Goal: Information Seeking & Learning: Check status

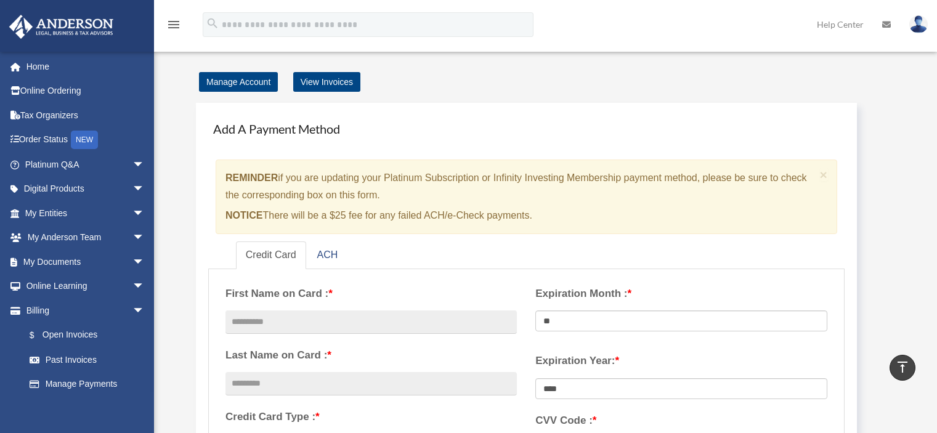
scroll to position [664, 0]
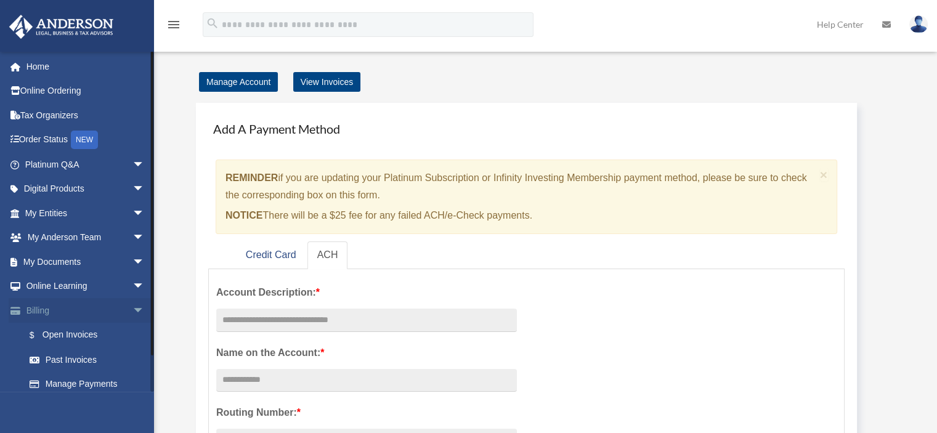
click at [132, 307] on span "arrow_drop_down" at bounding box center [144, 310] width 25 height 25
click at [132, 307] on span "arrow_drop_up" at bounding box center [144, 310] width 25 height 25
click at [98, 337] on link "$ Open Invoices" at bounding box center [90, 335] width 146 height 25
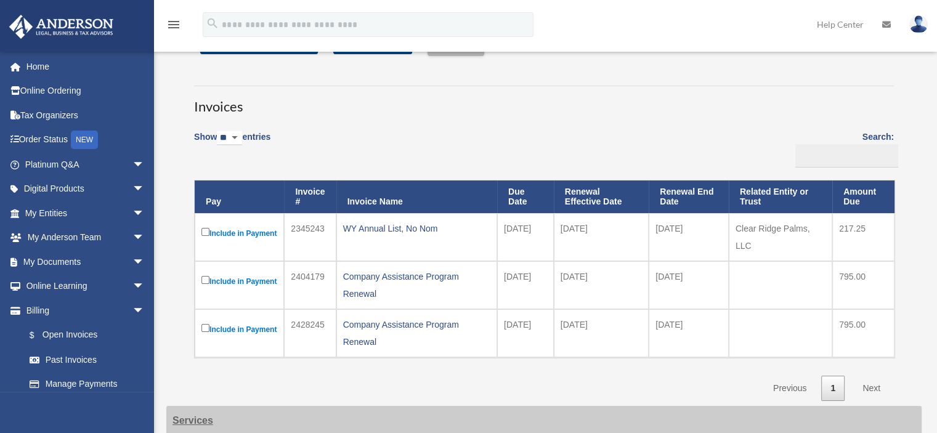
scroll to position [37, 0]
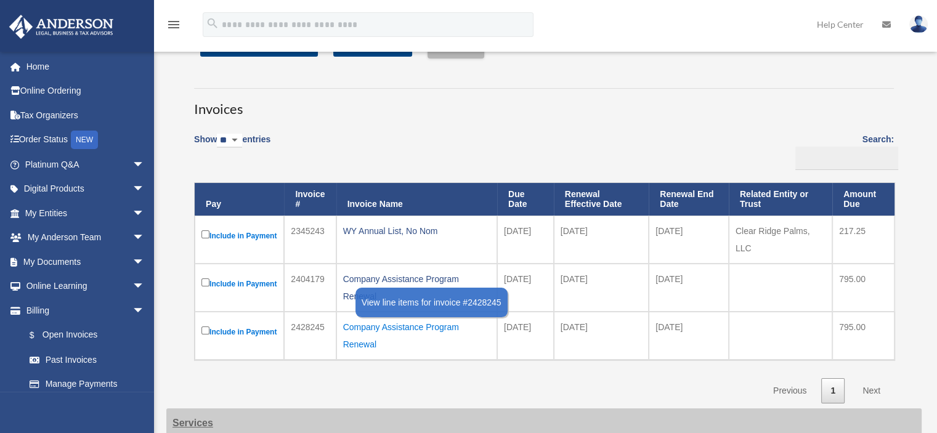
click at [392, 338] on div "Company Assistance Program Renewal" at bounding box center [416, 336] width 147 height 35
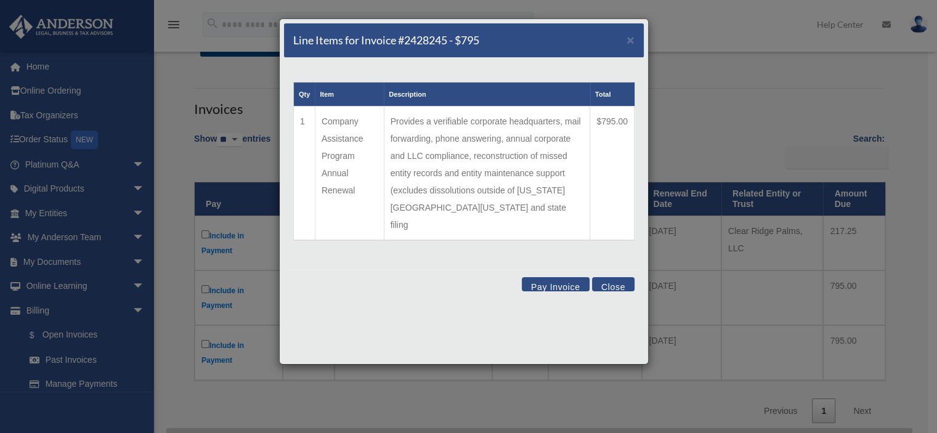
click at [624, 277] on button "Close" at bounding box center [613, 284] width 43 height 14
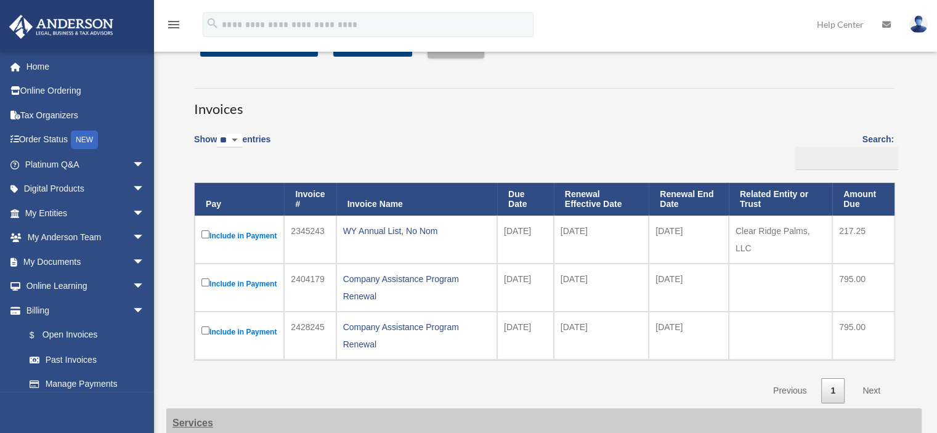
click at [370, 282] on div "Company Assistance Program Renewal" at bounding box center [416, 287] width 147 height 35
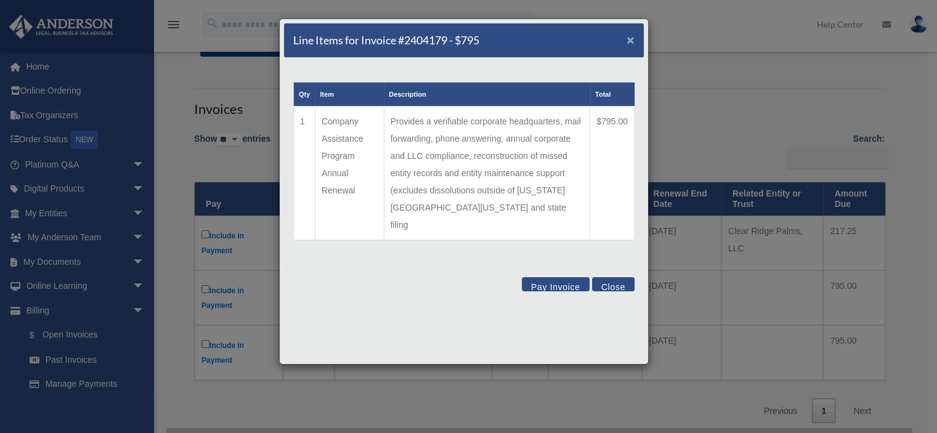
click at [633, 41] on span "×" at bounding box center [631, 40] width 8 height 14
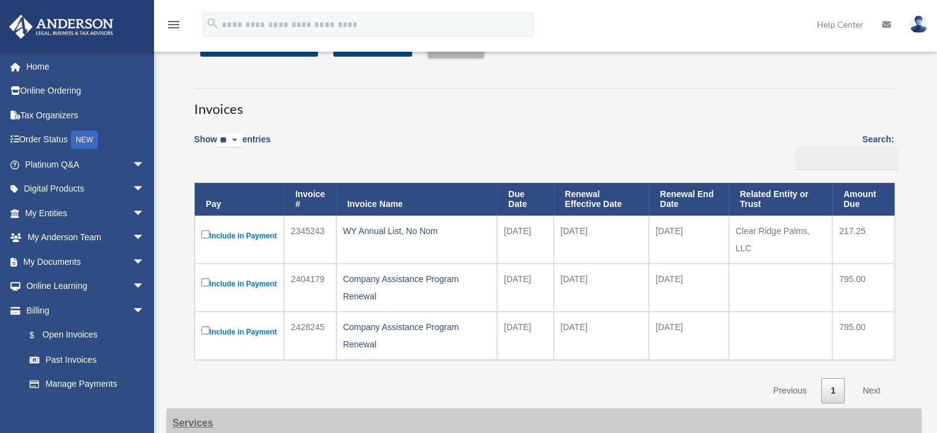
scroll to position [71, 0]
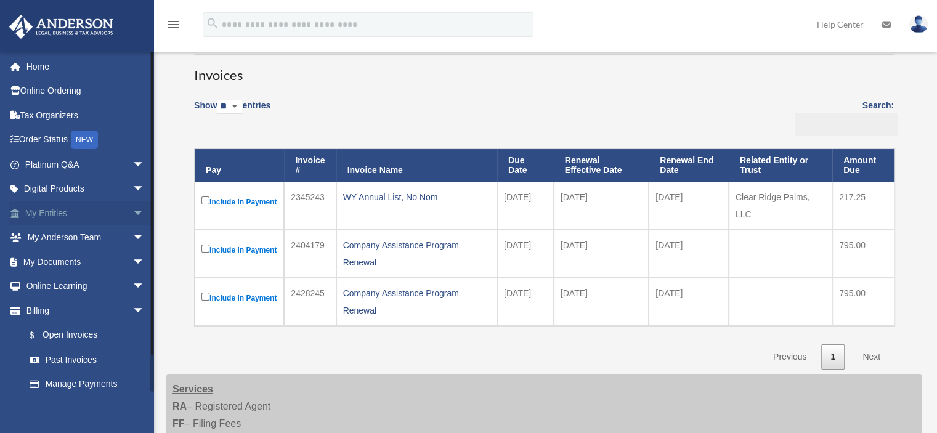
click at [132, 209] on span "arrow_drop_down" at bounding box center [144, 213] width 25 height 25
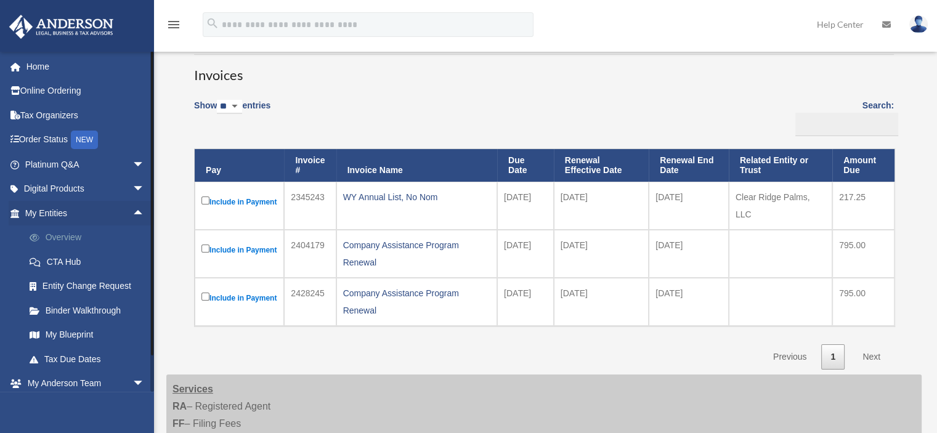
click at [73, 242] on link "Overview" at bounding box center [90, 237] width 146 height 25
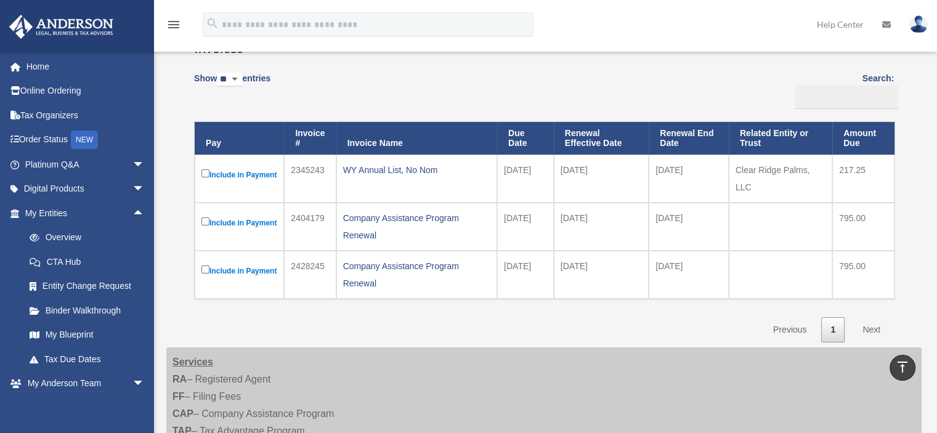
scroll to position [67, 0]
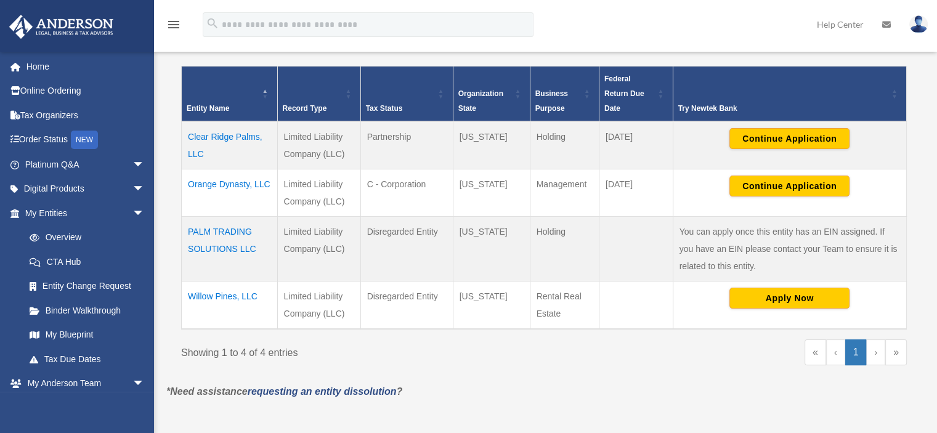
scroll to position [244, 0]
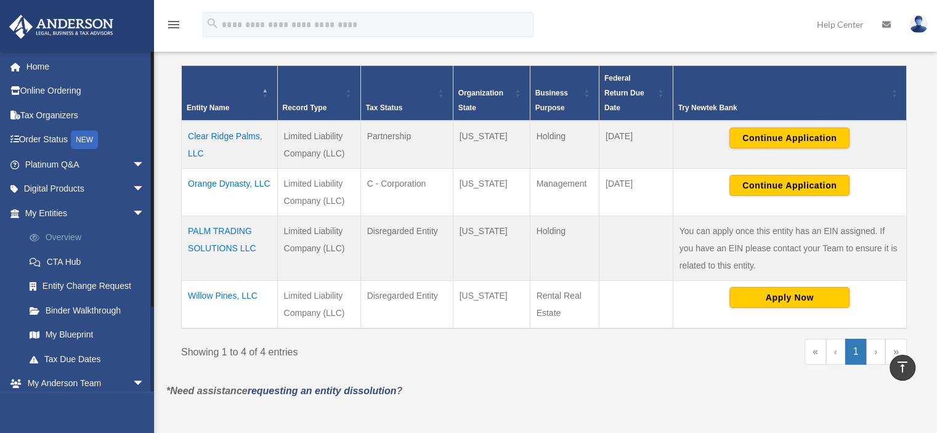
click at [71, 241] on link "Overview" at bounding box center [90, 237] width 146 height 25
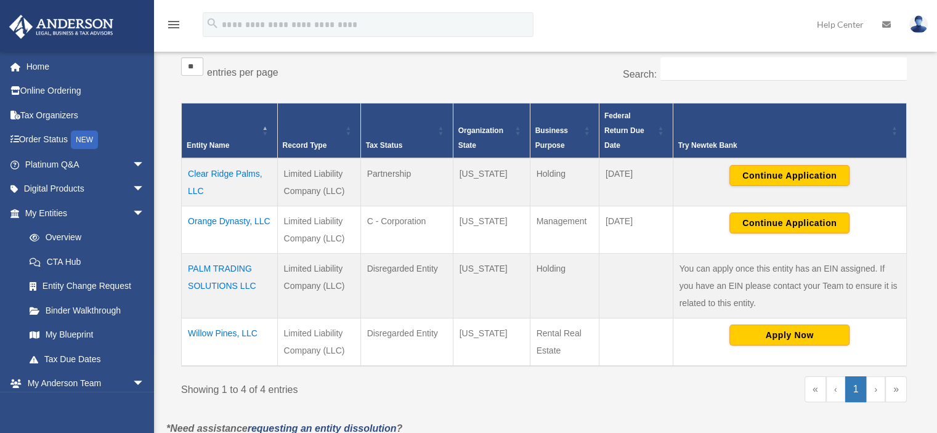
scroll to position [207, 0]
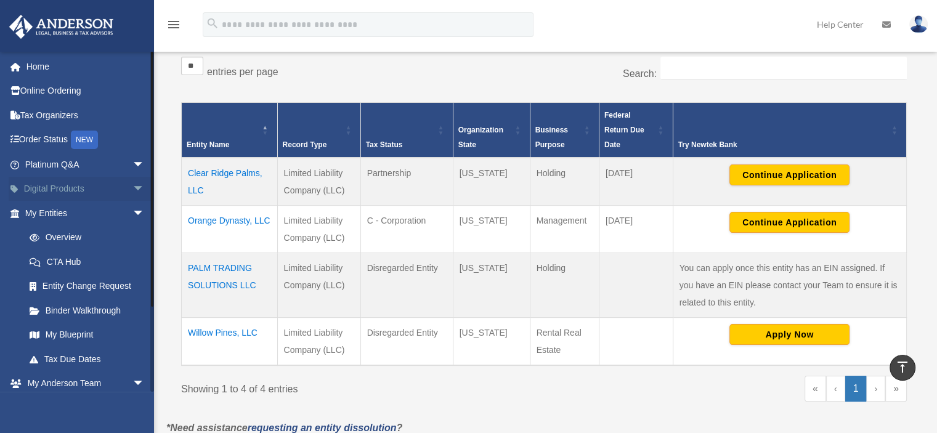
click at [132, 184] on span "arrow_drop_down" at bounding box center [144, 189] width 25 height 25
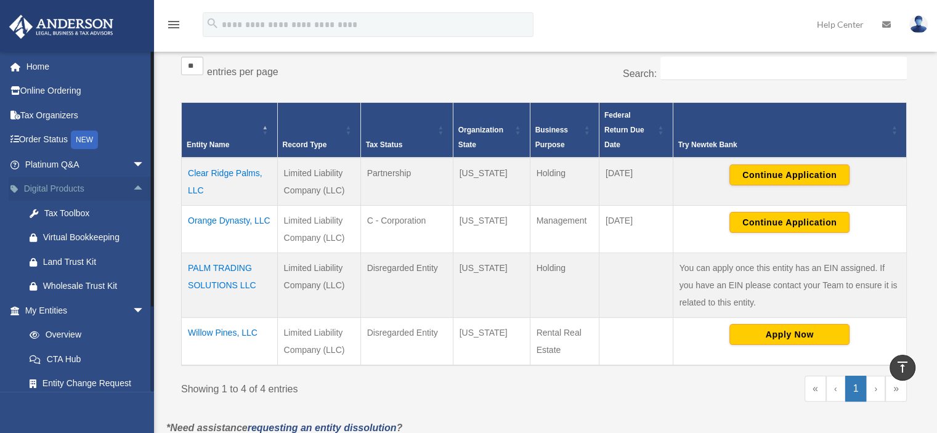
click at [132, 184] on span "arrow_drop_up" at bounding box center [144, 189] width 25 height 25
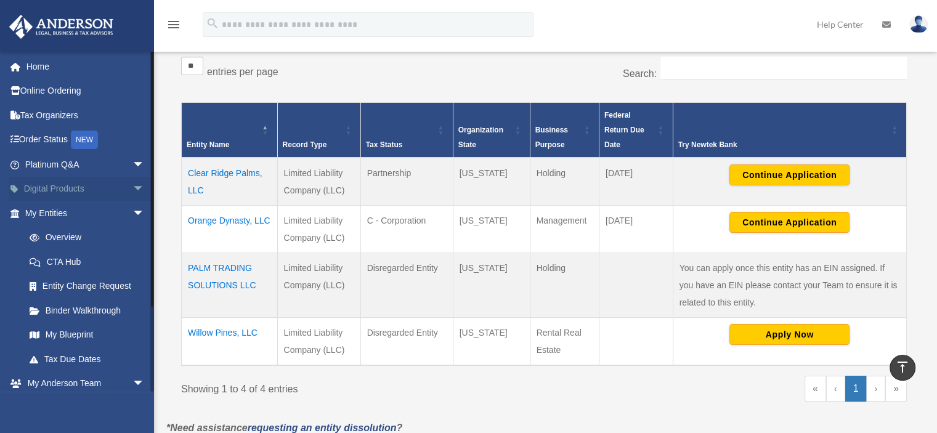
click at [132, 184] on span "arrow_drop_down" at bounding box center [144, 189] width 25 height 25
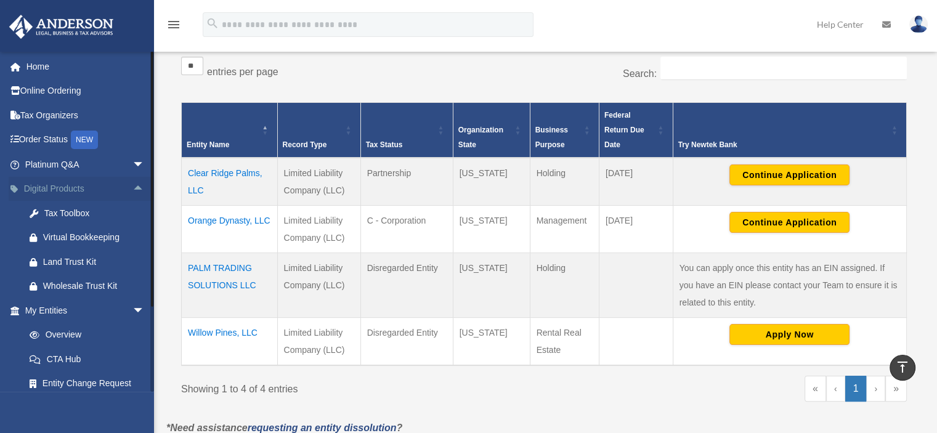
click at [132, 184] on span "arrow_drop_up" at bounding box center [144, 189] width 25 height 25
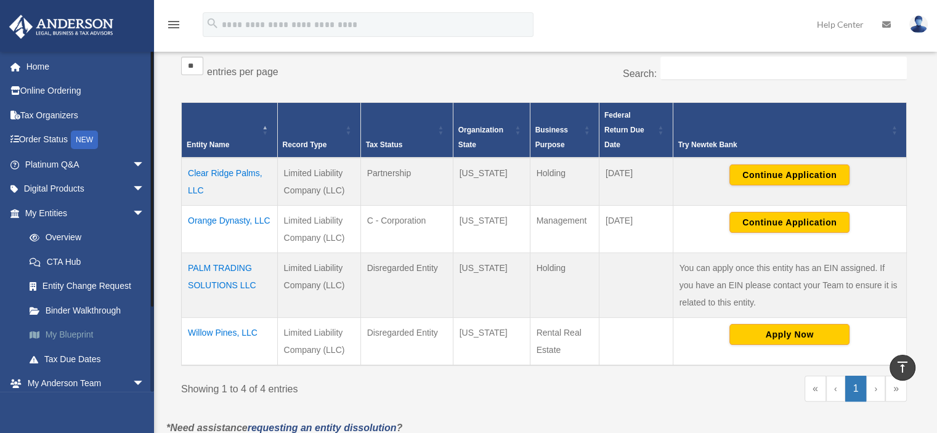
click at [89, 338] on link "My Blueprint" at bounding box center [90, 335] width 146 height 25
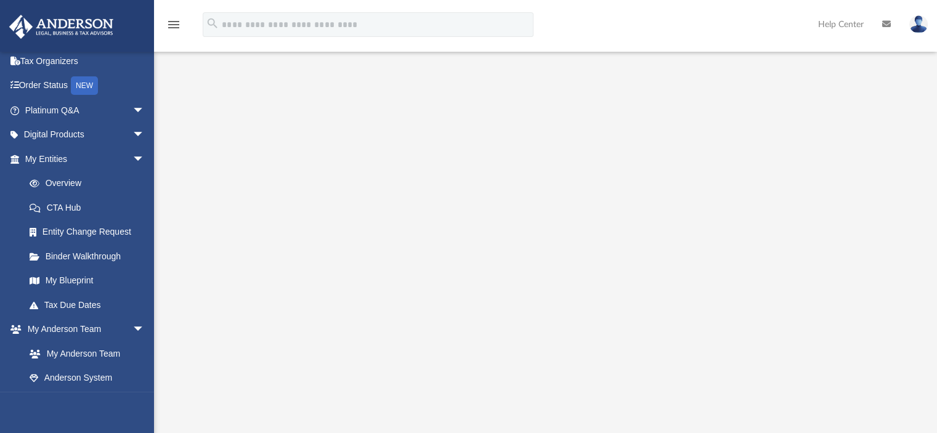
scroll to position [116, 0]
click at [90, 278] on link "My Blueprint" at bounding box center [90, 281] width 146 height 25
click at [74, 189] on link "Overview" at bounding box center [90, 183] width 146 height 25
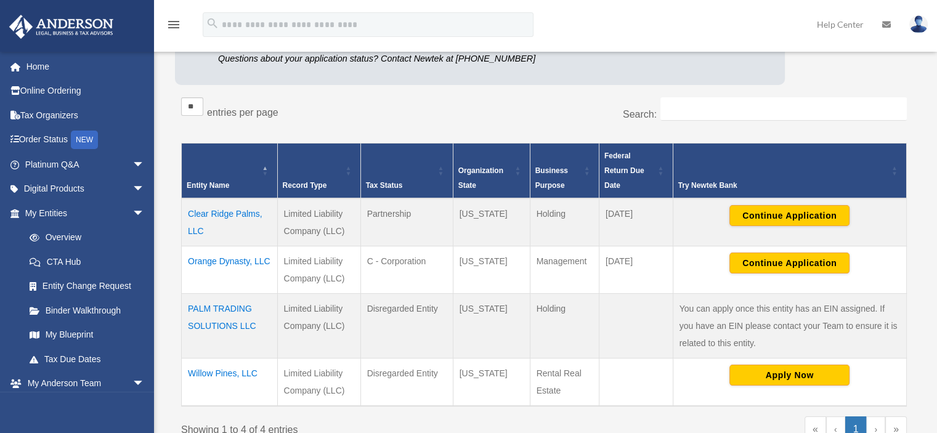
scroll to position [168, 0]
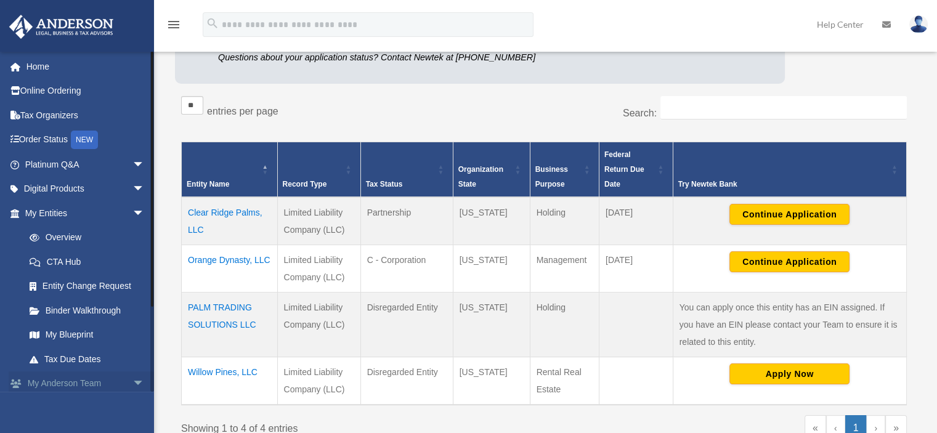
click at [132, 380] on span "arrow_drop_down" at bounding box center [144, 383] width 25 height 25
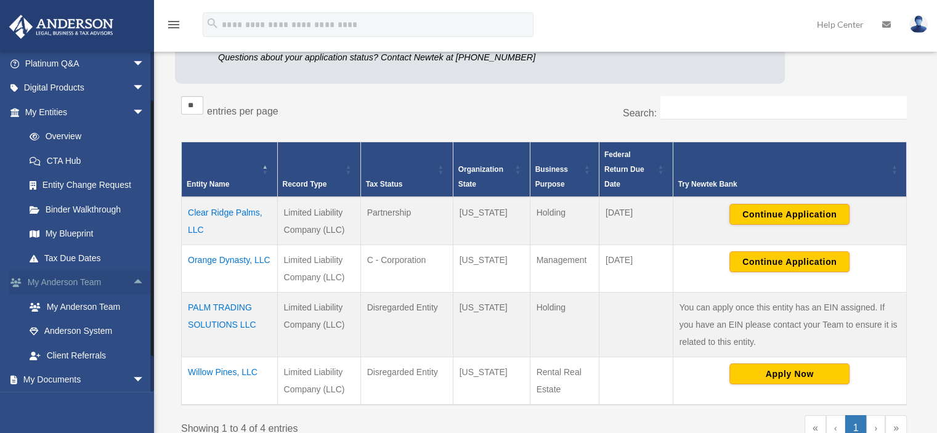
scroll to position [102, 0]
click at [132, 381] on span "arrow_drop_down" at bounding box center [144, 379] width 25 height 25
drag, startPoint x: 121, startPoint y: 257, endPoint x: 122, endPoint y: 185, distance: 71.5
drag, startPoint x: 122, startPoint y: 185, endPoint x: 123, endPoint y: 104, distance: 81.3
click at [132, 104] on span "arrow_drop_down" at bounding box center [144, 111] width 25 height 25
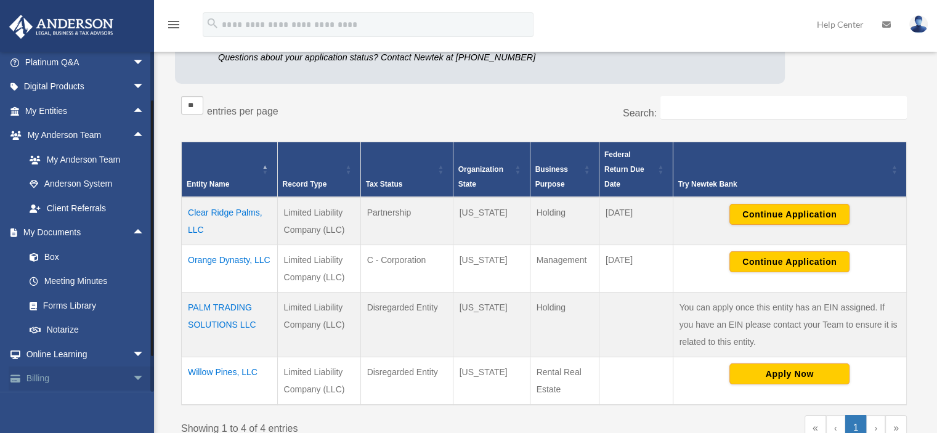
click at [132, 377] on span "arrow_drop_down" at bounding box center [144, 379] width 25 height 25
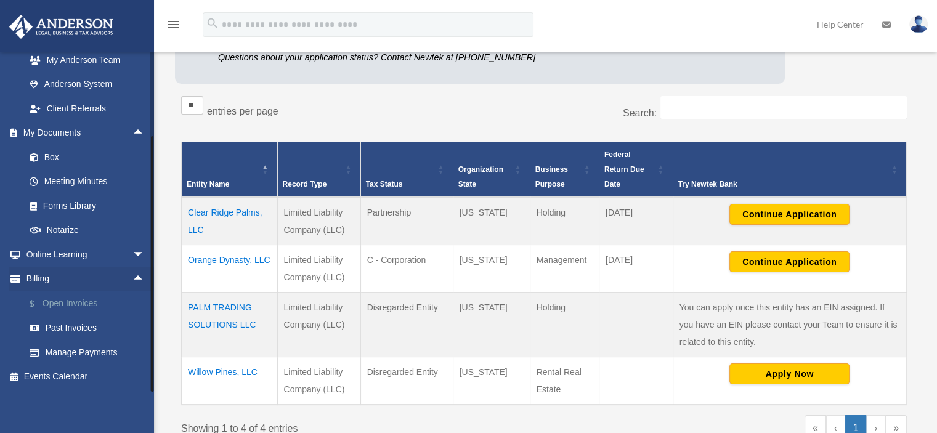
click at [73, 309] on link "$ Open Invoices" at bounding box center [90, 303] width 146 height 25
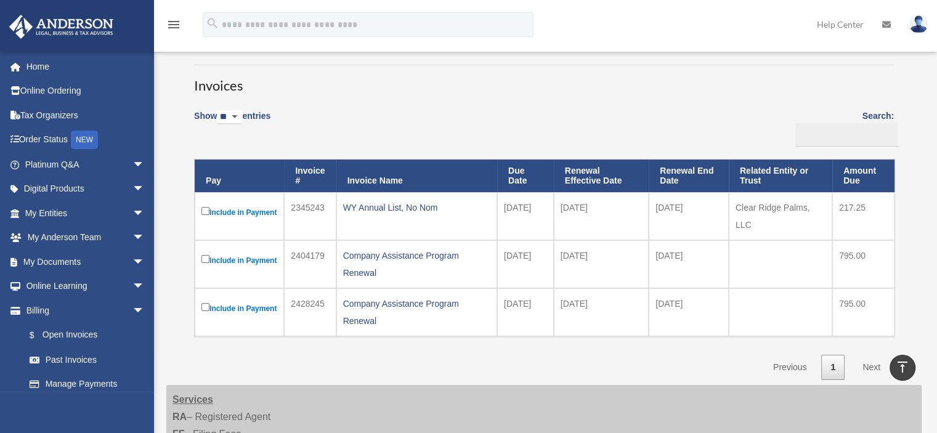
scroll to position [56, 0]
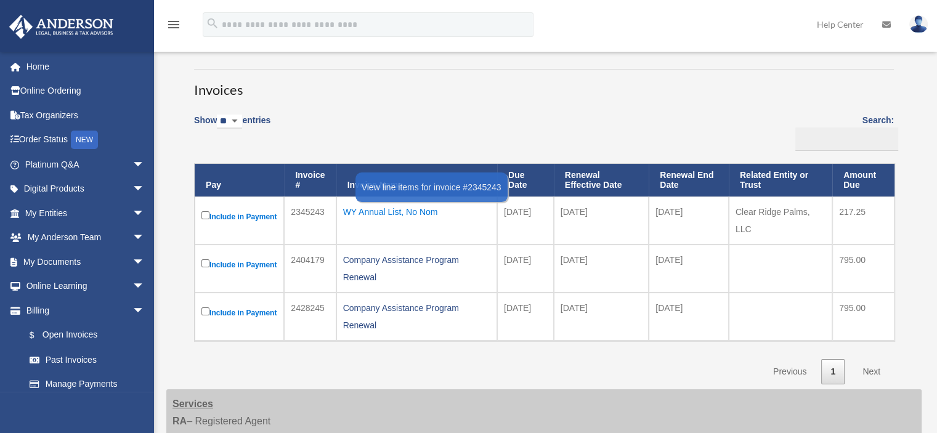
click at [394, 211] on div "WY Annual List, No Nom" at bounding box center [416, 211] width 147 height 17
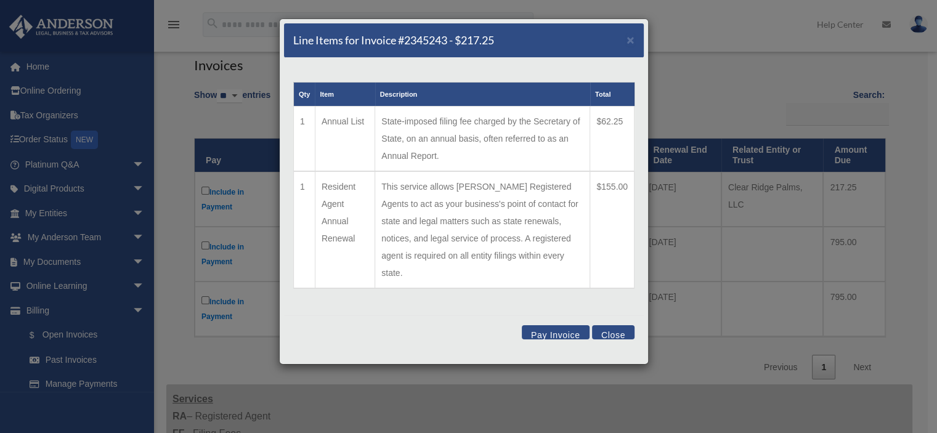
scroll to position [81, 0]
click at [631, 38] on span "×" at bounding box center [631, 40] width 8 height 14
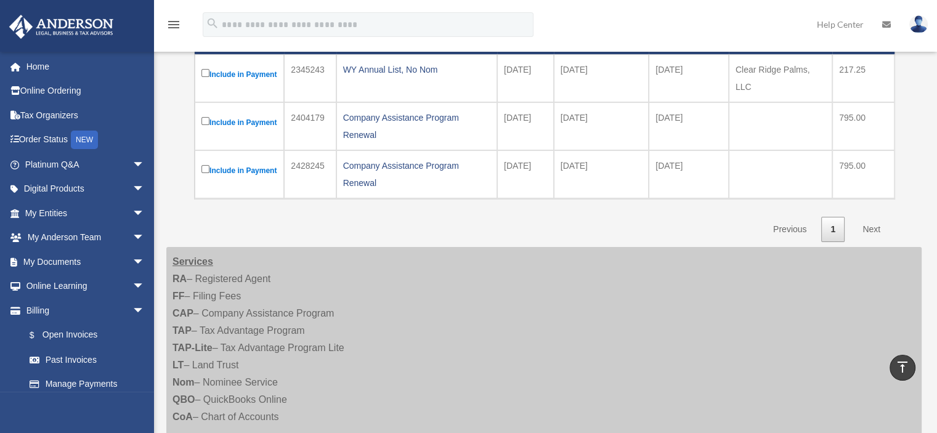
scroll to position [110, 0]
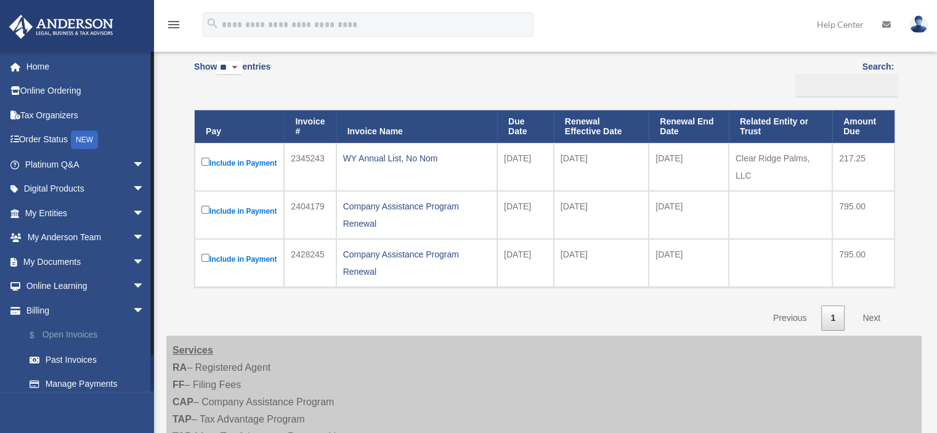
click at [63, 335] on link "$ Open Invoices" at bounding box center [90, 335] width 146 height 25
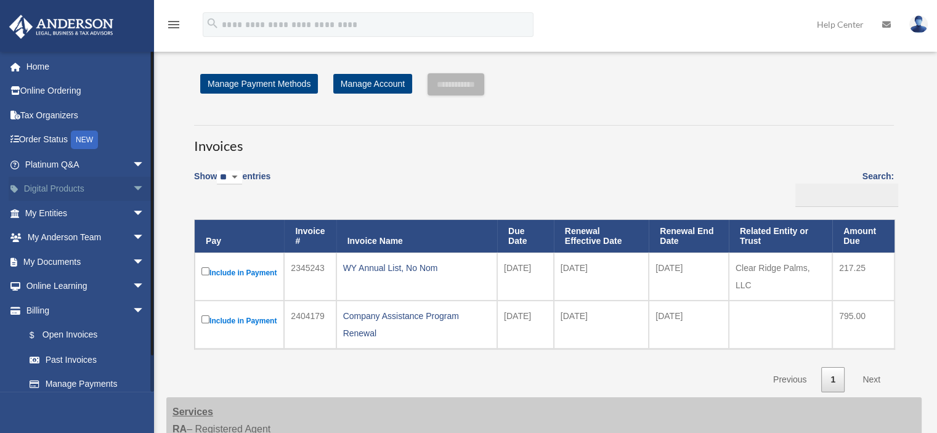
click at [132, 190] on span "arrow_drop_down" at bounding box center [144, 189] width 25 height 25
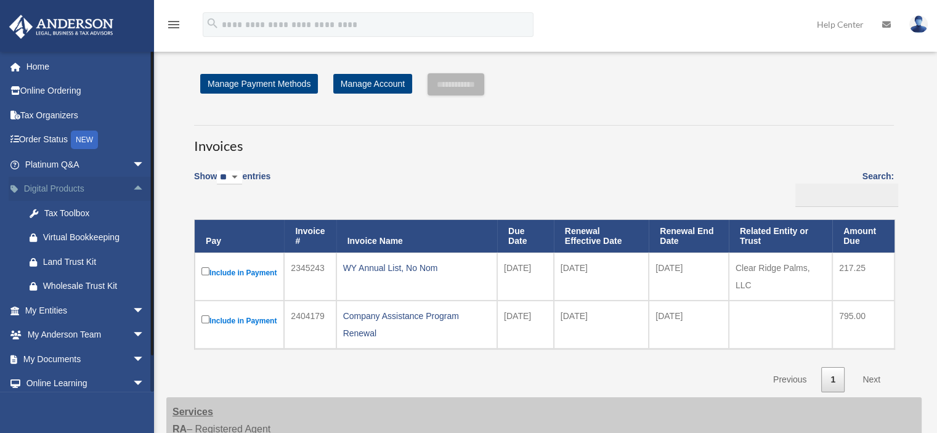
click at [132, 190] on span "arrow_drop_up" at bounding box center [144, 189] width 25 height 25
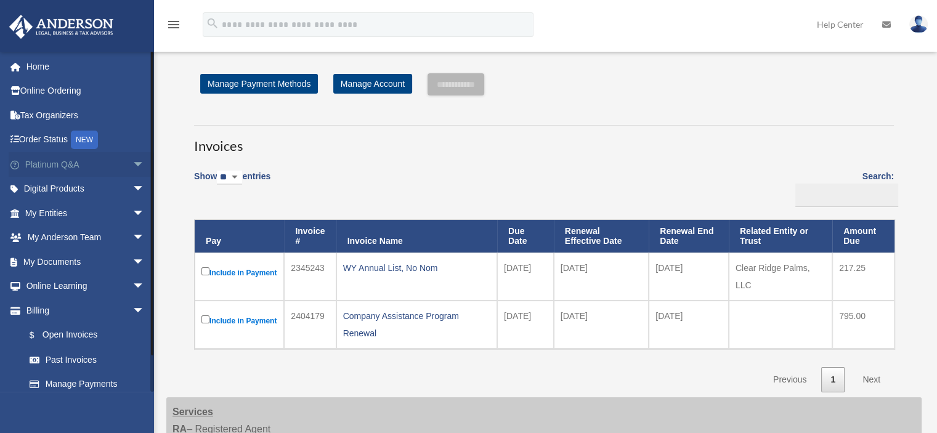
click at [135, 164] on span "arrow_drop_down" at bounding box center [144, 164] width 25 height 25
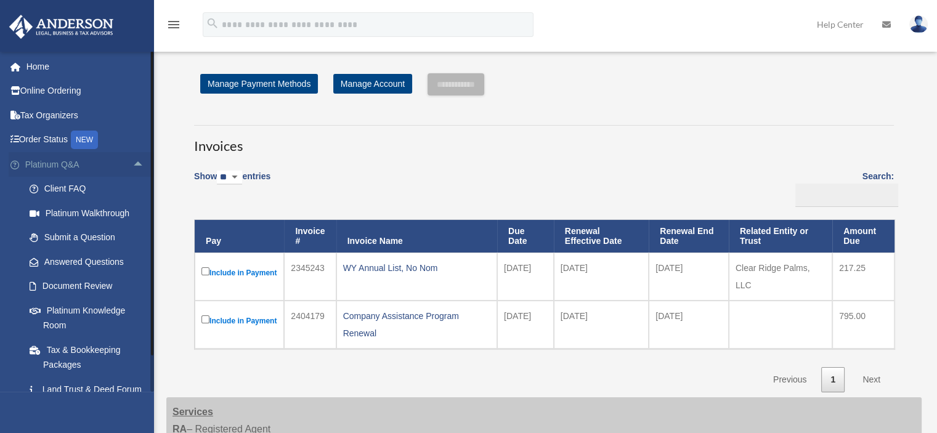
click at [135, 164] on span "arrow_drop_up" at bounding box center [144, 164] width 25 height 25
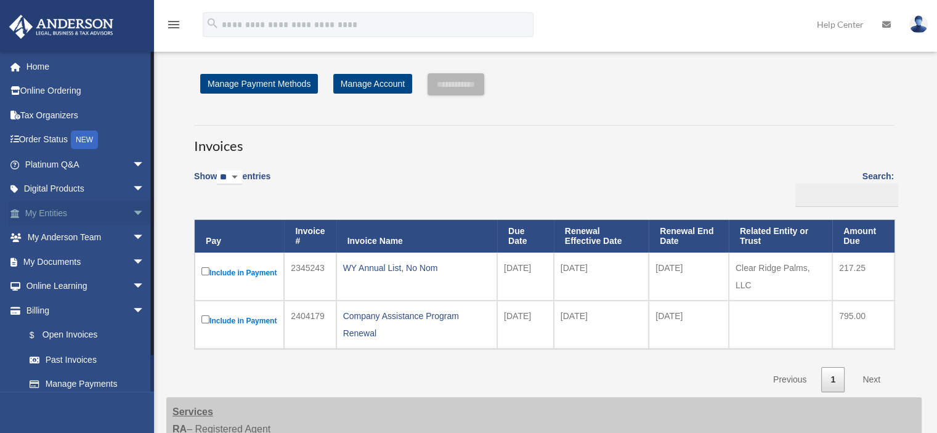
click at [132, 215] on span "arrow_drop_down" at bounding box center [144, 213] width 25 height 25
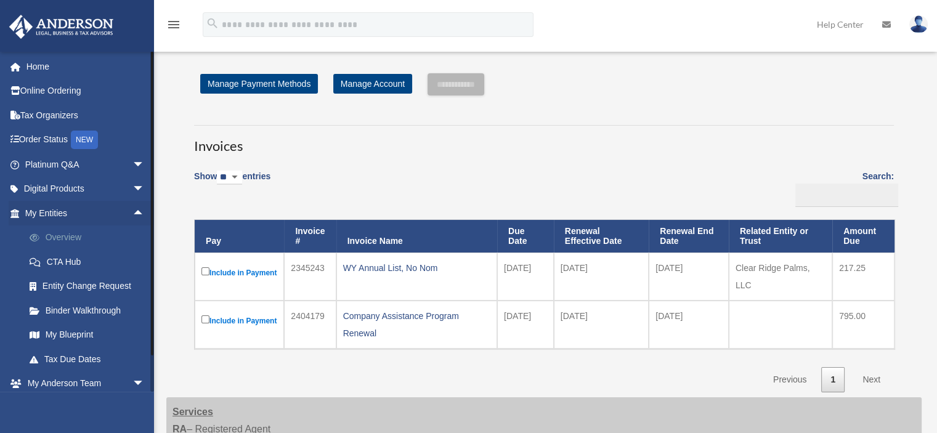
click at [76, 243] on link "Overview" at bounding box center [90, 237] width 146 height 25
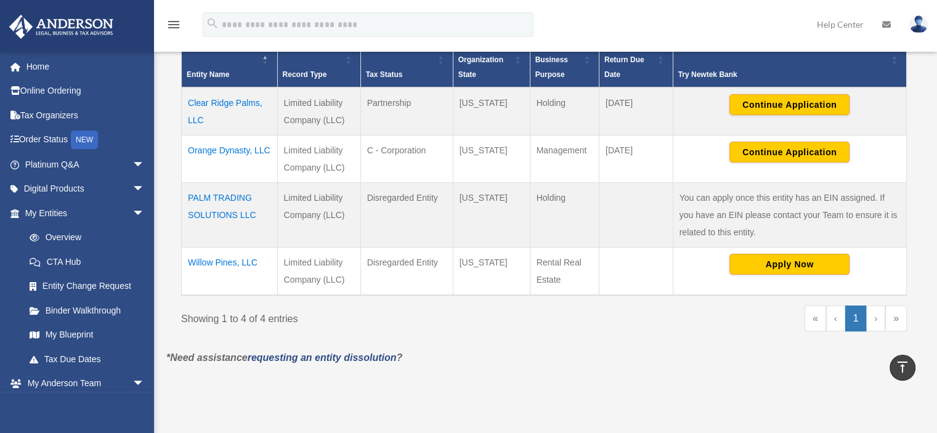
scroll to position [277, 0]
